Goal: Transaction & Acquisition: Obtain resource

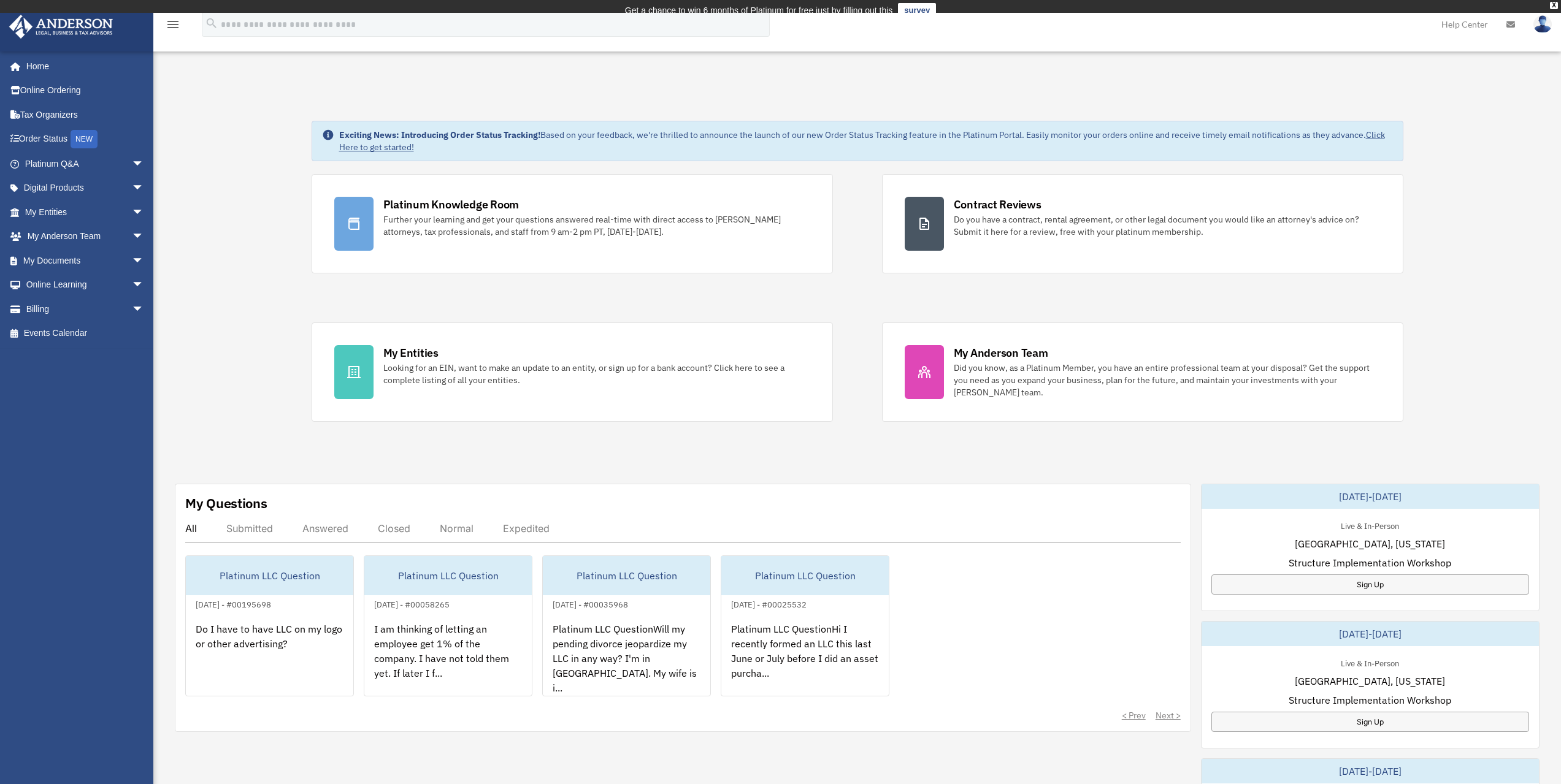
click at [797, 437] on div "Exciting News: Introducing Order Status Tracking! Based on your feedback, we're…" at bounding box center [857, 641] width 1426 height 1102
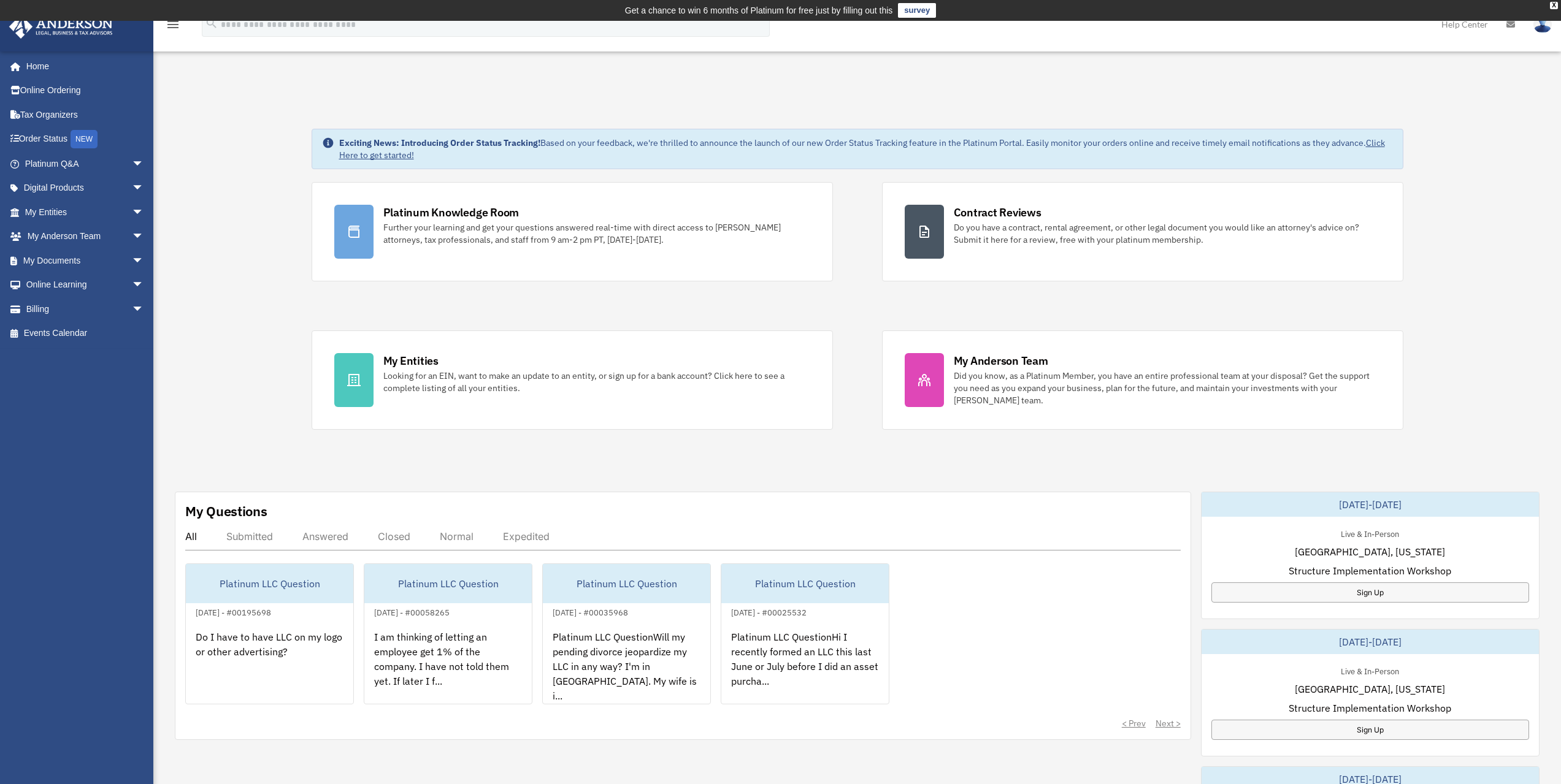
click at [211, 336] on div "Exciting News: Introducing Order Status Tracking! Based on your feedback, we're…" at bounding box center [857, 649] width 1426 height 1102
click at [73, 263] on link "My Documents arrow_drop_down" at bounding box center [85, 260] width 154 height 24
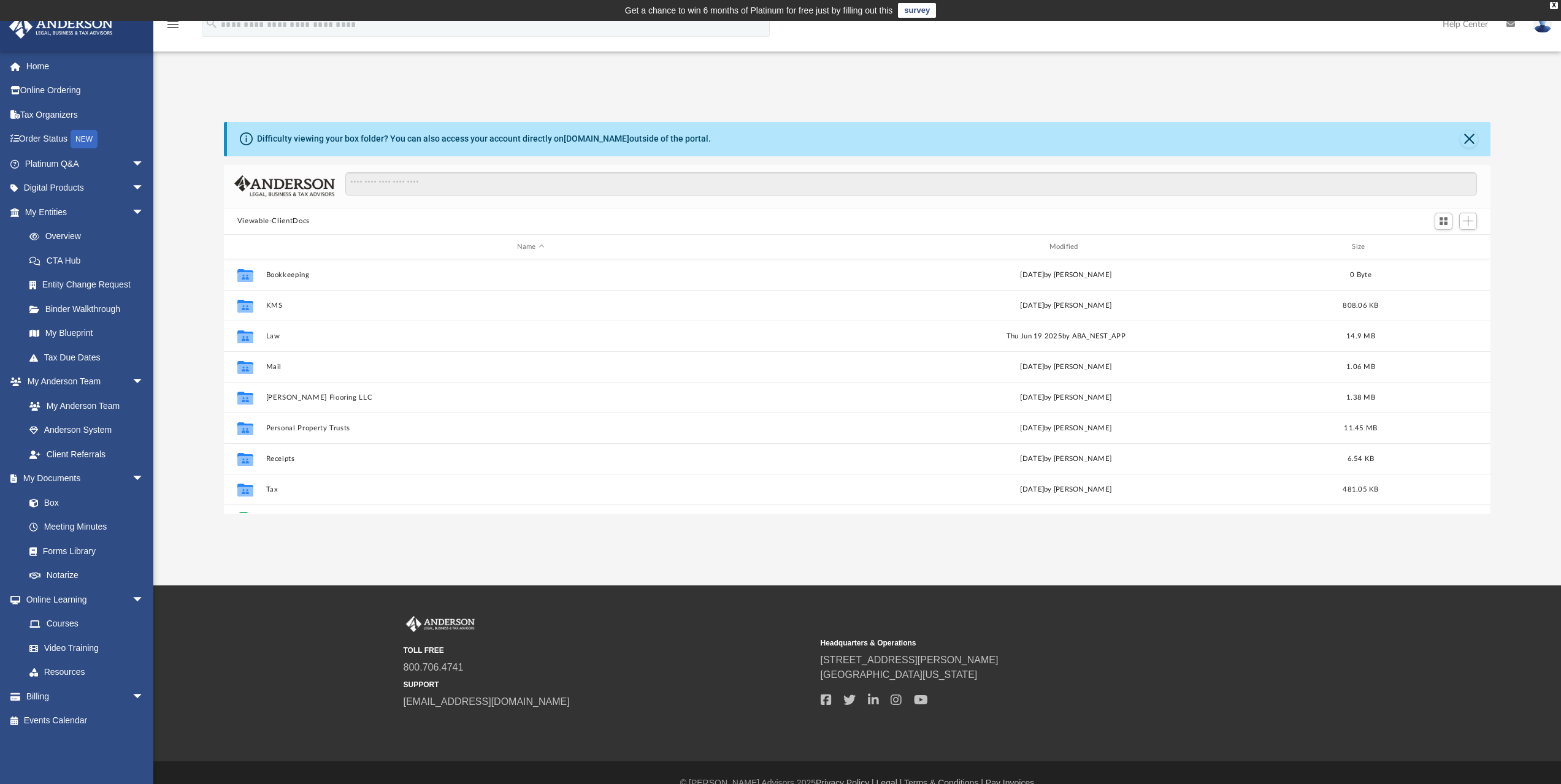
scroll to position [270, 1258]
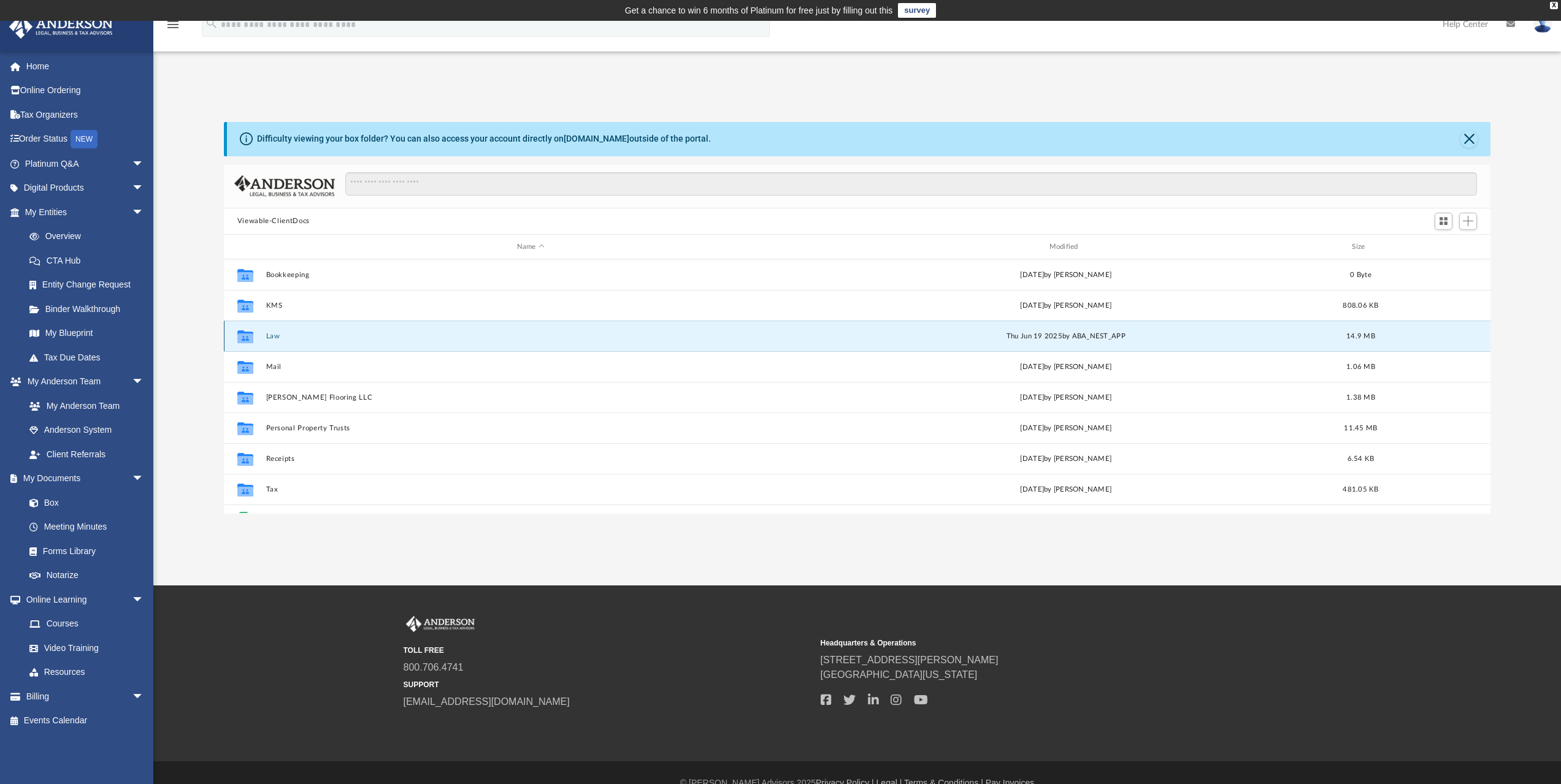
click at [278, 335] on button "Law" at bounding box center [530, 335] width 530 height 8
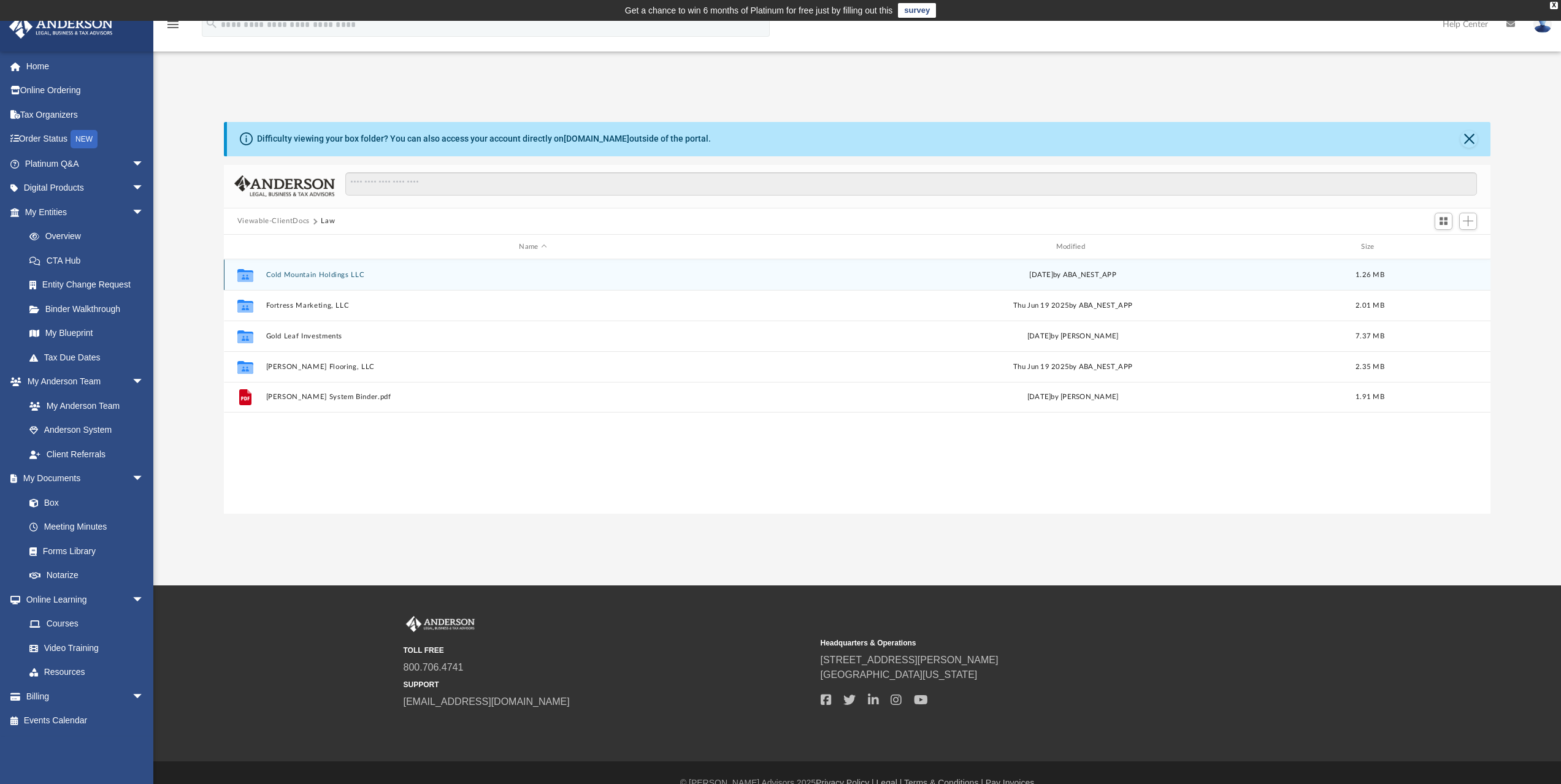
click at [296, 276] on button "Cold Mountain Holdings LLC" at bounding box center [532, 275] width 534 height 8
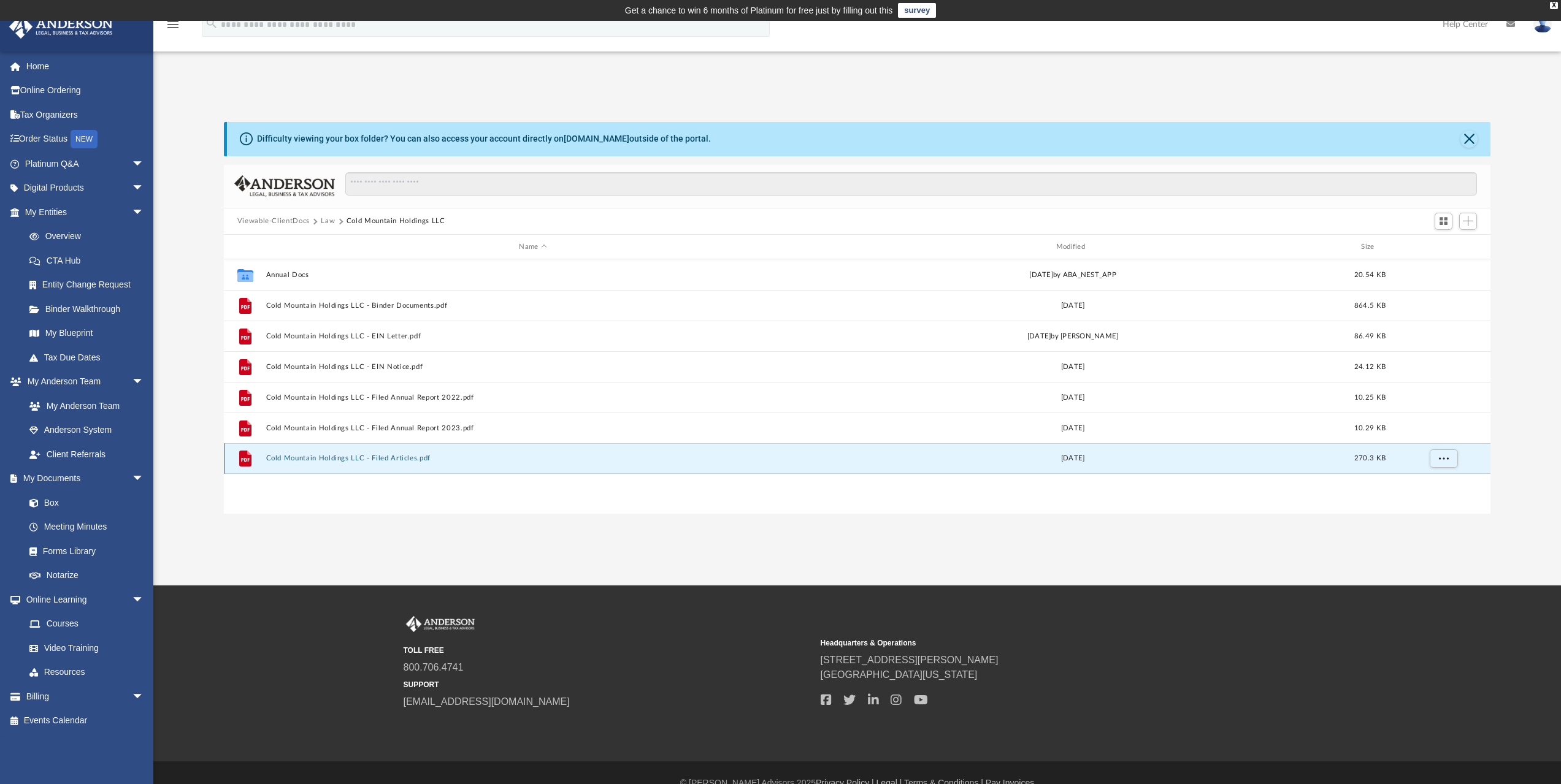
click at [400, 460] on button "Cold Mountain Holdings LLC - Filed Articles.pdf" at bounding box center [532, 458] width 534 height 8
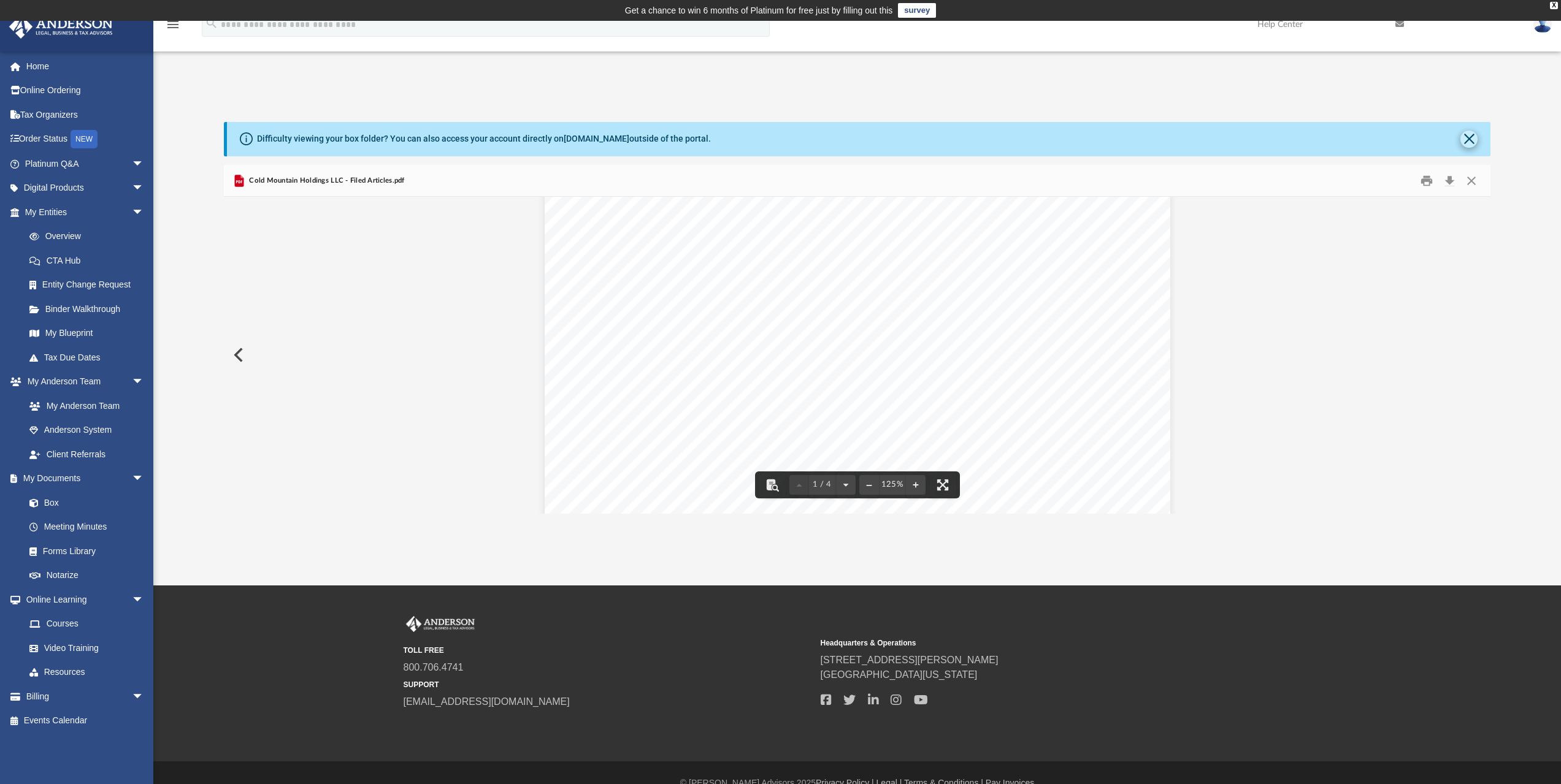
scroll to position [122, 0]
click at [1471, 137] on button "Close" at bounding box center [1469, 139] width 17 height 17
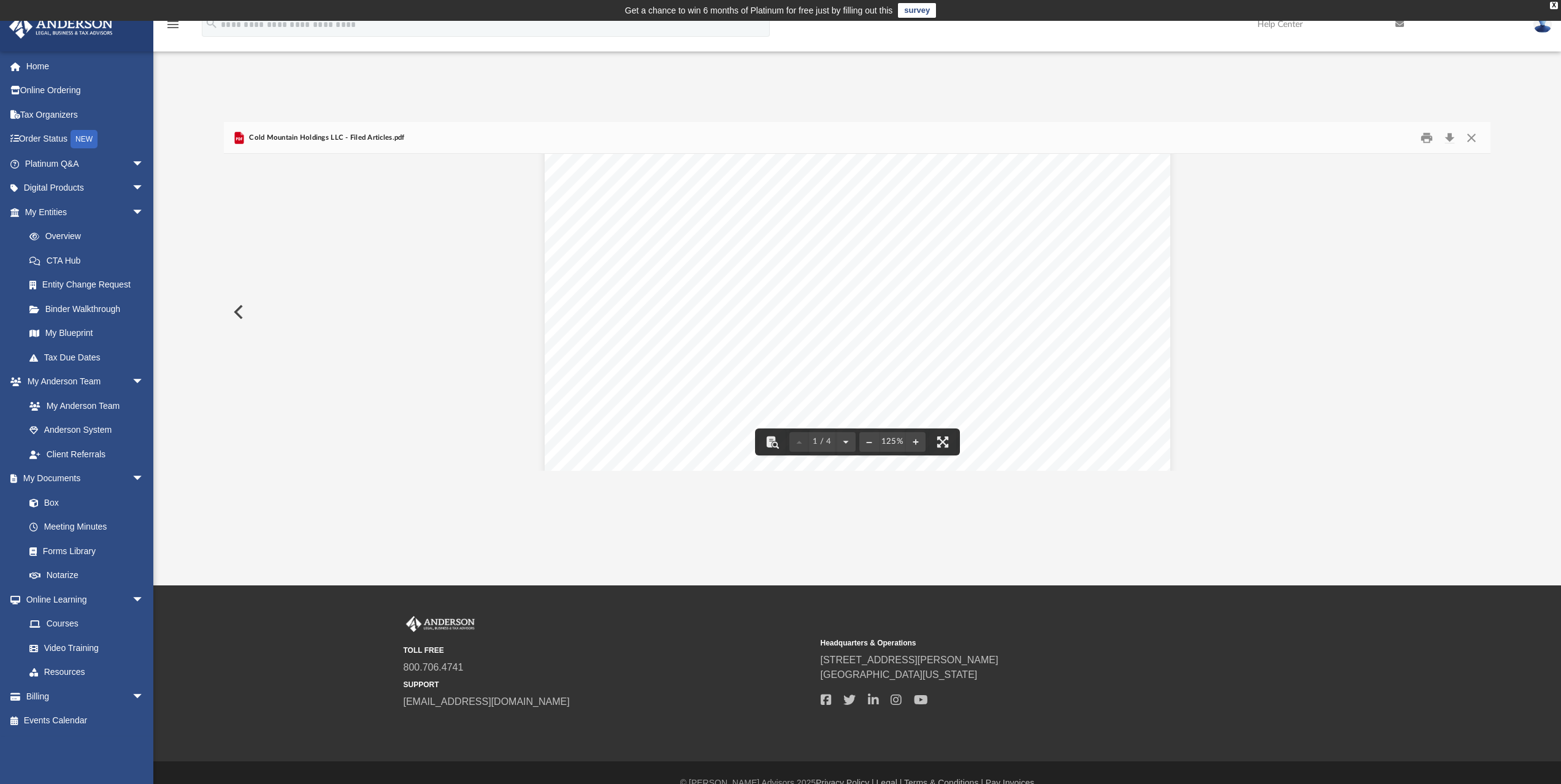
scroll to position [0, 0]
click at [236, 305] on button "Preview" at bounding box center [237, 312] width 27 height 35
click at [1470, 141] on button "Close" at bounding box center [1471, 138] width 22 height 19
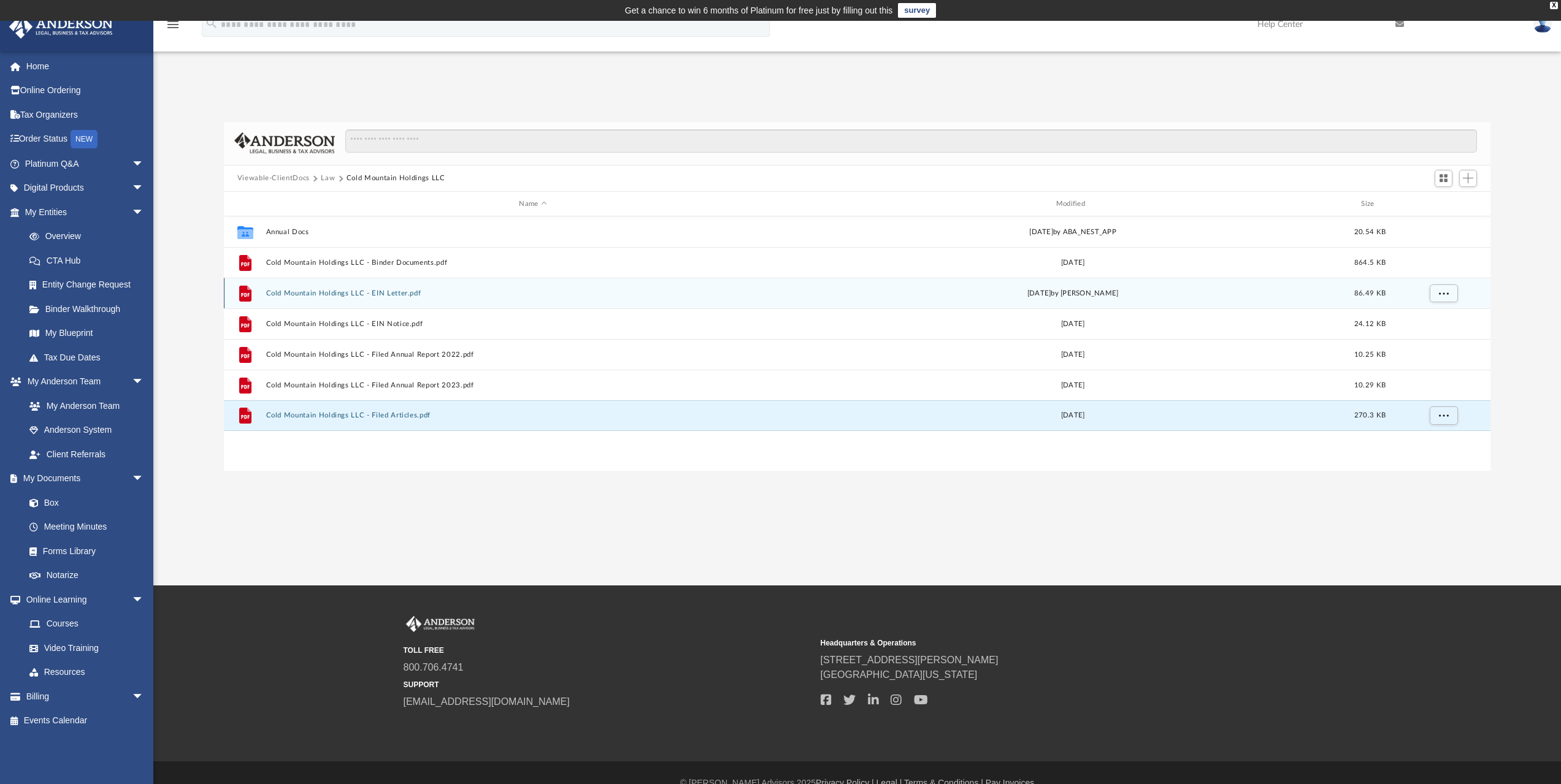
click at [397, 294] on button "Cold Mountain Holdings LLC - EIN Letter.pdf" at bounding box center [532, 293] width 534 height 8
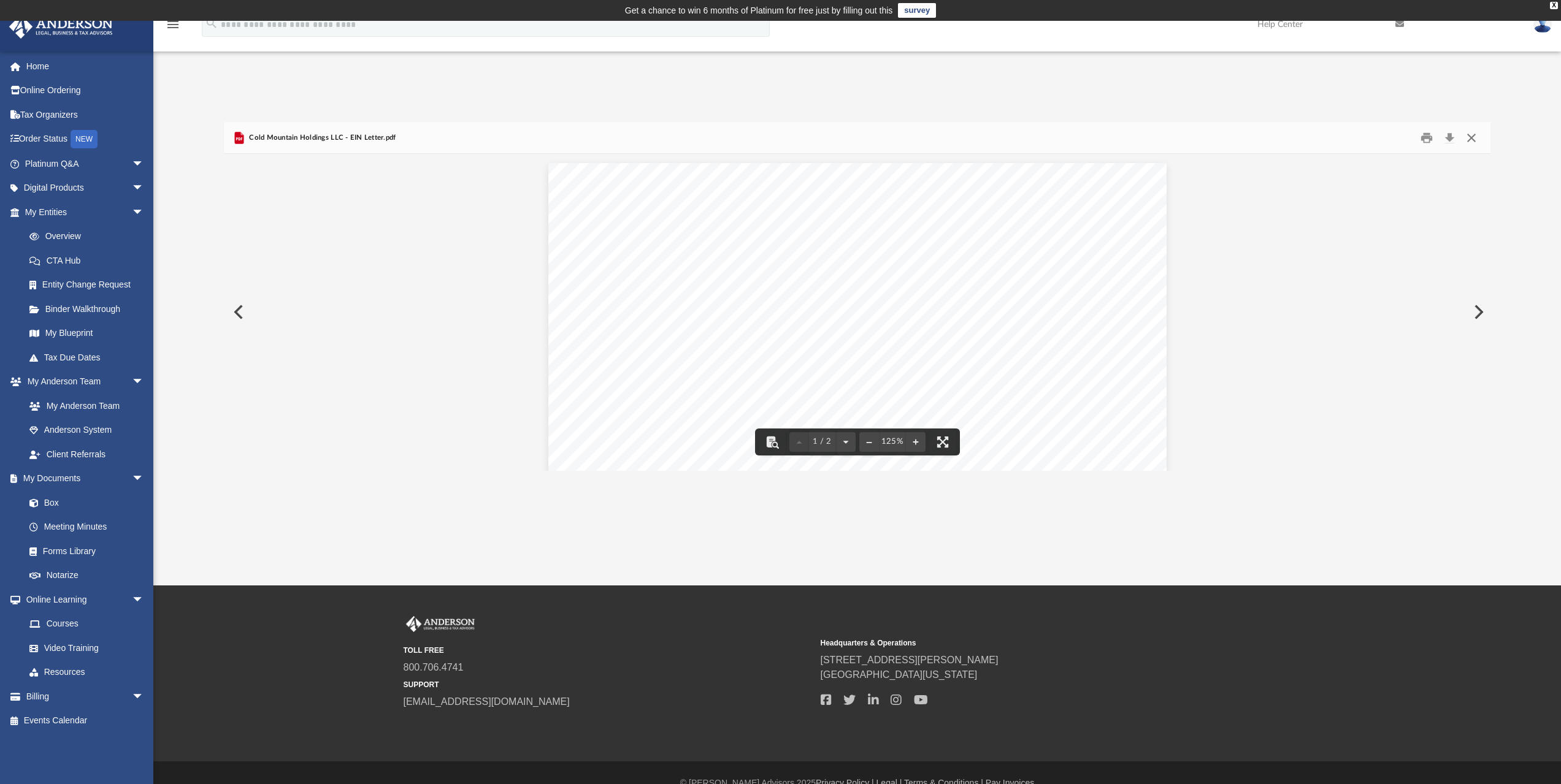
click at [1474, 131] on button "Close" at bounding box center [1471, 138] width 22 height 19
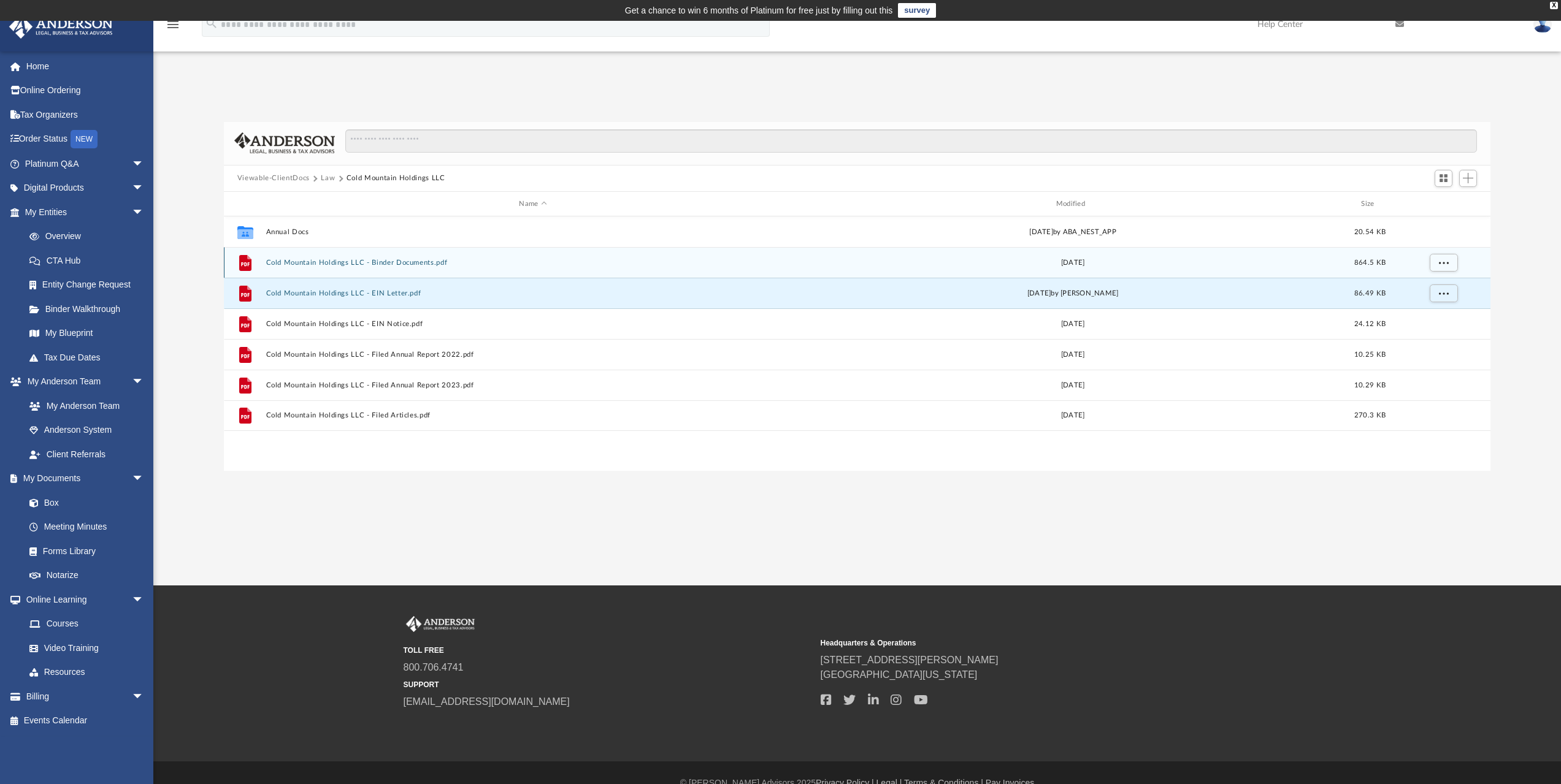
click at [458, 270] on div "File Cold Mountain Holdings LLC - Binder Documents.pdf [DATE] 864.5 KB" at bounding box center [857, 262] width 1267 height 30
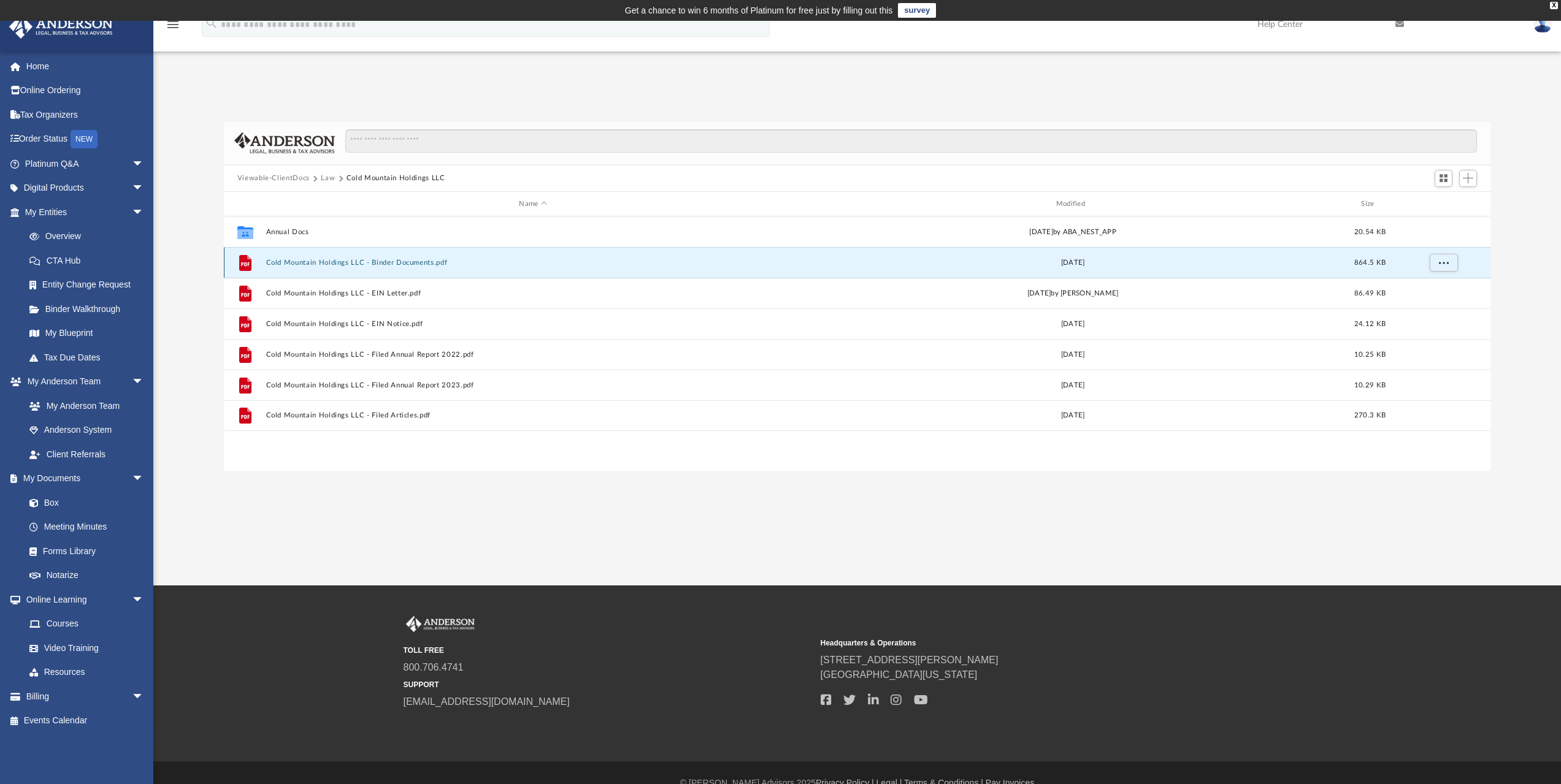
click at [413, 264] on button "Cold Mountain Holdings LLC - Binder Documents.pdf" at bounding box center [532, 262] width 534 height 8
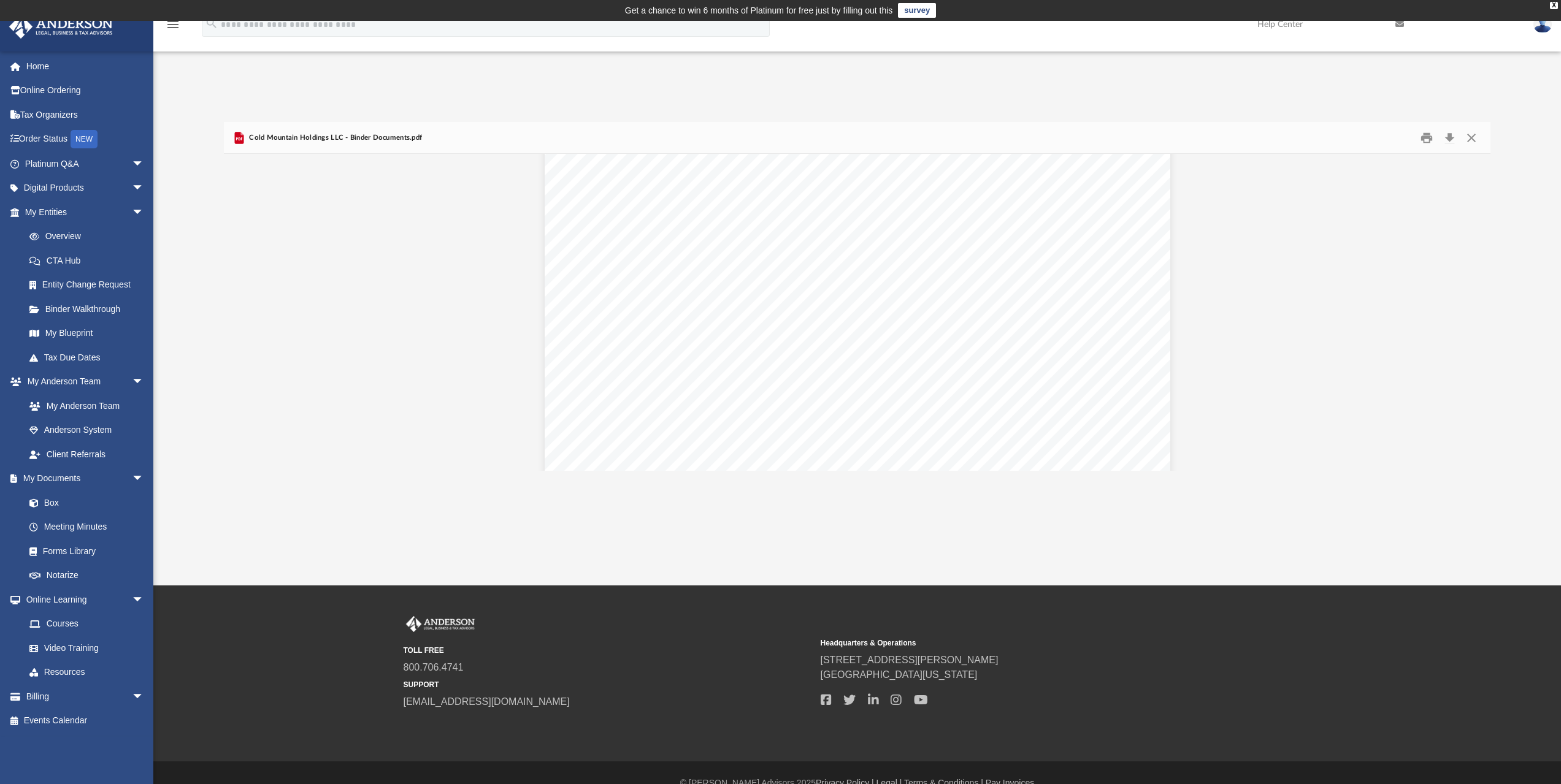
scroll to position [5824, 0]
